Goal: Transaction & Acquisition: Purchase product/service

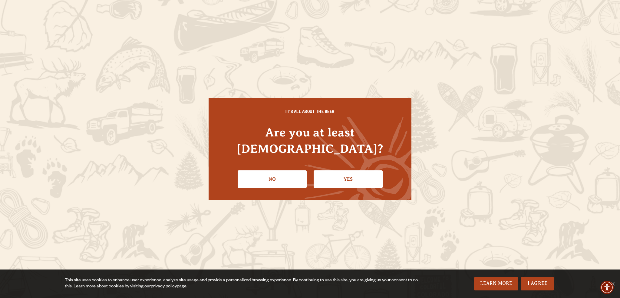
drag, startPoint x: 47, startPoint y: 1, endPoint x: 318, endPoint y: 76, distance: 281.4
click at [318, 76] on div "IT'S ALL ABOUT THE BEER Are you at least [DEMOGRAPHIC_DATA]? No Yes" at bounding box center [310, 149] width 620 height 298
click at [332, 172] on link "Yes" at bounding box center [348, 179] width 69 height 18
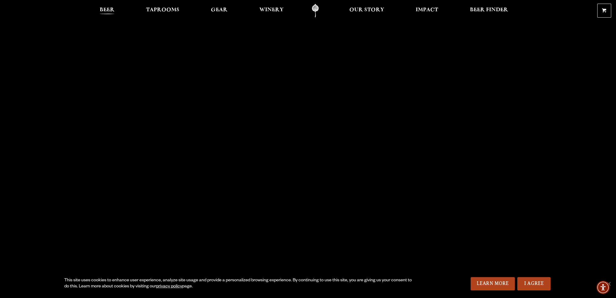
click at [111, 10] on span "Beer" at bounding box center [107, 10] width 15 height 5
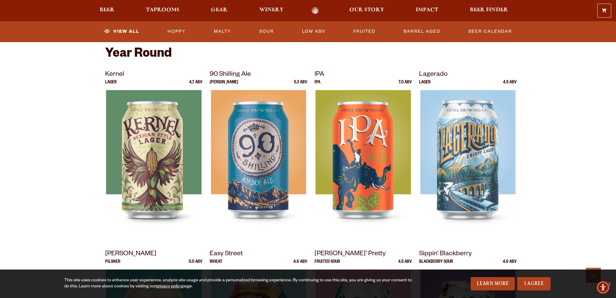
scroll to position [242, 0]
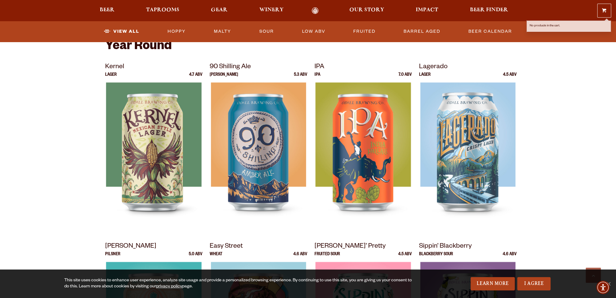
click at [599, 8] on link "0 Shopping Cart" at bounding box center [603, 10] width 13 height 13
